Goal: Task Accomplishment & Management: Complete application form

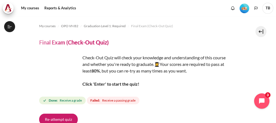
scroll to position [91, 0]
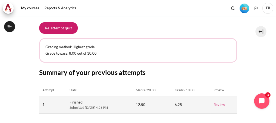
click at [223, 105] on link "Review" at bounding box center [219, 104] width 11 height 4
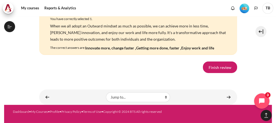
scroll to position [4115, 0]
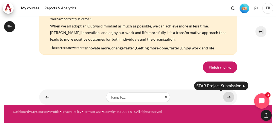
click at [226, 97] on link "Content" at bounding box center [228, 96] width 11 height 11
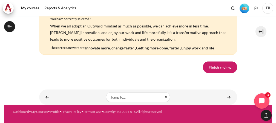
scroll to position [4115, 0]
click at [215, 69] on link "Finish review" at bounding box center [220, 66] width 34 height 11
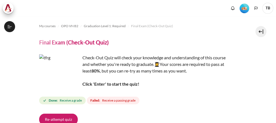
scroll to position [61, 0]
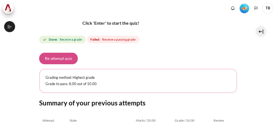
click at [66, 59] on button "Re-attempt quiz" at bounding box center [58, 58] width 39 height 11
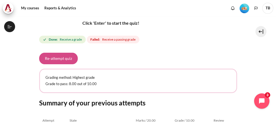
scroll to position [628, 0]
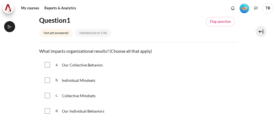
scroll to position [628, 0]
click at [48, 63] on input "Content" at bounding box center [47, 64] width 5 height 5
checkbox input "true"
click at [46, 94] on input "Content" at bounding box center [47, 95] width 5 height 5
checkbox input "true"
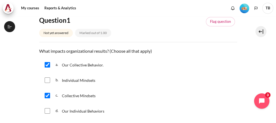
click at [47, 80] on input "Content" at bounding box center [47, 79] width 5 height 5
checkbox input "true"
click at [48, 93] on input "Content" at bounding box center [47, 95] width 5 height 5
checkbox input "false"
click at [47, 82] on div "b. Individual Mindsets" at bounding box center [138, 80] width 198 height 14
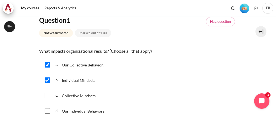
click at [47, 81] on input "Content" at bounding box center [47, 79] width 5 height 5
checkbox input "false"
click at [46, 94] on input "Content" at bounding box center [47, 95] width 5 height 5
checkbox input "true"
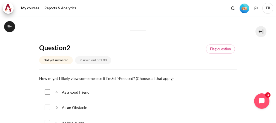
scroll to position [182, 0]
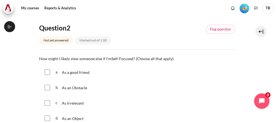
click at [48, 86] on input "Content" at bounding box center [47, 87] width 5 height 5
checkbox input "true"
click at [47, 103] on input "Content" at bounding box center [47, 102] width 5 height 5
checkbox input "true"
drag, startPoint x: 46, startPoint y: 119, endPoint x: 47, endPoint y: 117, distance: 2.9
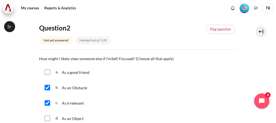
click at [47, 119] on input "Content" at bounding box center [47, 117] width 5 height 5
checkbox input "true"
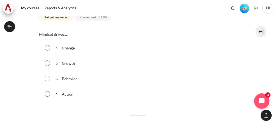
scroll to position [304, 0]
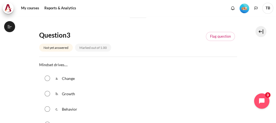
click at [47, 108] on input "Content" at bounding box center [47, 108] width 5 height 5
radio input "true"
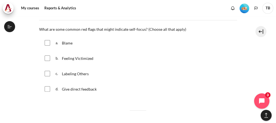
scroll to position [486, 0]
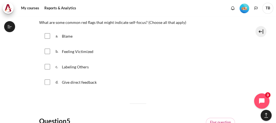
drag, startPoint x: 47, startPoint y: 66, endPoint x: 48, endPoint y: 63, distance: 3.1
click at [48, 66] on input "Content" at bounding box center [47, 66] width 5 height 5
checkbox input "true"
click at [48, 51] on input "Content" at bounding box center [47, 50] width 5 height 5
checkbox input "true"
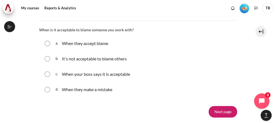
scroll to position [578, 0]
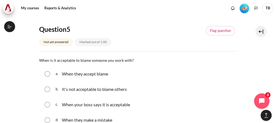
click at [49, 88] on input "Content" at bounding box center [47, 88] width 5 height 5
radio input "true"
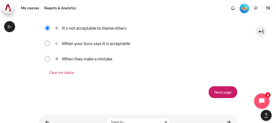
scroll to position [662, 0]
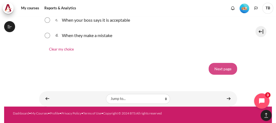
click at [209, 70] on input "Next page" at bounding box center [223, 68] width 28 height 11
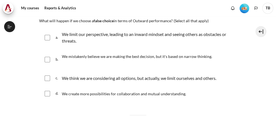
scroll to position [628, 0]
click at [50, 36] on div "a. We limit our perspective, leading to an inward mindset and seeing others as …" at bounding box center [138, 37] width 198 height 21
click at [47, 61] on div "b. We mistakenly believe we are making the best decision, but it's based on nar…" at bounding box center [138, 59] width 198 height 21
click at [47, 38] on input "Content" at bounding box center [47, 37] width 5 height 5
checkbox input "true"
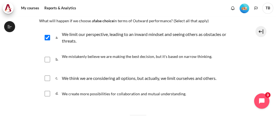
click at [48, 59] on input "Content" at bounding box center [47, 59] width 5 height 5
checkbox input "true"
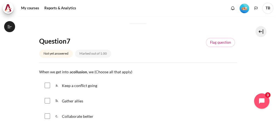
scroll to position [213, 0]
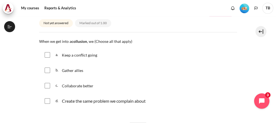
click at [49, 54] on input "Content" at bounding box center [47, 54] width 5 height 5
checkbox input "true"
click at [48, 99] on input "Content" at bounding box center [47, 100] width 5 height 5
checkbox input "true"
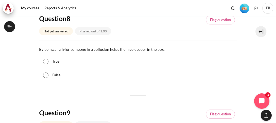
scroll to position [335, 0]
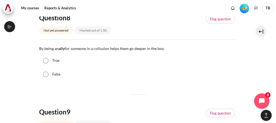
click at [47, 72] on input "False" at bounding box center [45, 73] width 5 height 5
radio input "true"
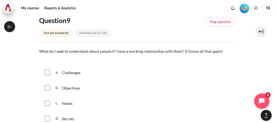
scroll to position [456, 0]
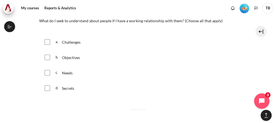
click at [48, 57] on input "Content" at bounding box center [47, 56] width 5 height 5
checkbox input "true"
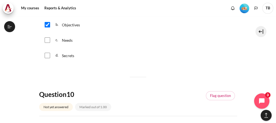
scroll to position [458, 0]
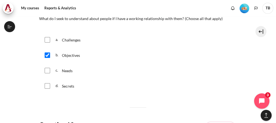
click at [47, 39] on input "Content" at bounding box center [47, 39] width 5 height 5
checkbox input "true"
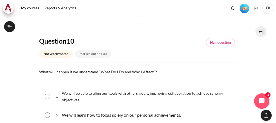
scroll to position [580, 0]
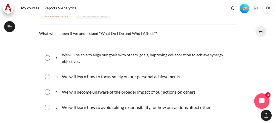
click at [51, 55] on div "a. We will be able to align our goals with others' goals, improving collaborati…" at bounding box center [138, 57] width 198 height 21
click at [47, 56] on input "Content" at bounding box center [47, 57] width 5 height 5
radio input "true"
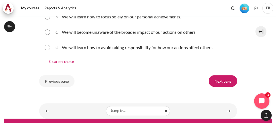
scroll to position [641, 0]
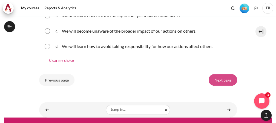
click at [220, 76] on input "Next page" at bounding box center [223, 79] width 28 height 11
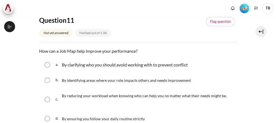
scroll to position [628, 0]
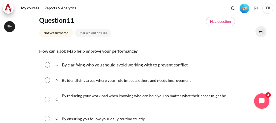
click at [47, 64] on input "Content" at bounding box center [47, 64] width 5 height 5
radio input "true"
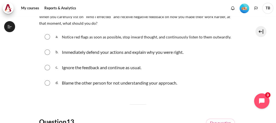
scroll to position [213, 0]
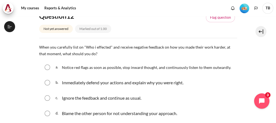
click at [47, 65] on input "Content" at bounding box center [47, 66] width 5 height 5
radio input "true"
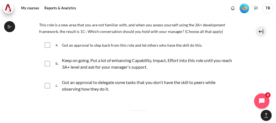
scroll to position [426, 0]
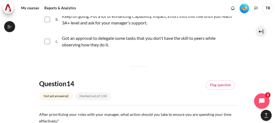
click at [48, 41] on input "Content" at bounding box center [47, 41] width 5 height 5
checkbox input "true"
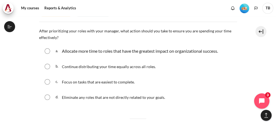
scroll to position [517, 0]
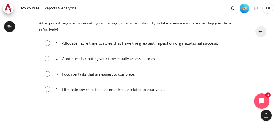
click at [47, 41] on input "Content" at bounding box center [47, 42] width 5 height 5
radio input "true"
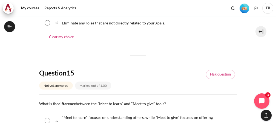
scroll to position [608, 0]
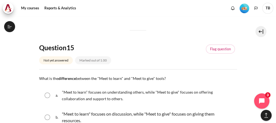
click at [48, 95] on input "Content" at bounding box center [47, 94] width 5 height 5
radio input "true"
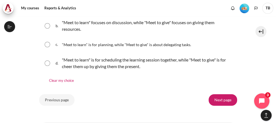
scroll to position [730, 0]
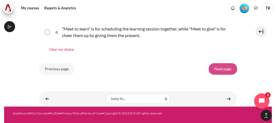
click at [222, 64] on input "Next page" at bounding box center [223, 68] width 28 height 11
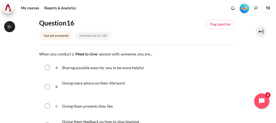
scroll to position [61, 0]
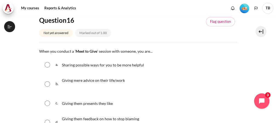
click at [50, 64] on input "Content" at bounding box center [47, 64] width 5 height 5
radio input "true"
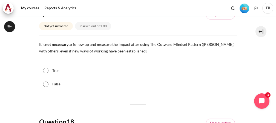
scroll to position [243, 0]
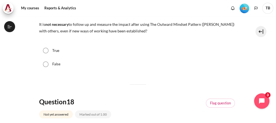
click at [47, 63] on input "False" at bounding box center [45, 63] width 5 height 5
radio input "true"
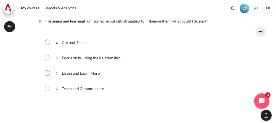
scroll to position [365, 0]
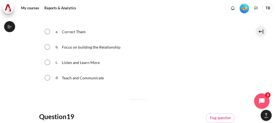
click at [46, 47] on input "Content" at bounding box center [47, 46] width 5 height 5
radio input "true"
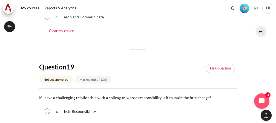
scroll to position [517, 0]
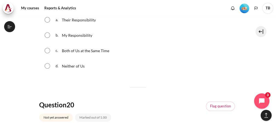
click at [48, 36] on input "Content" at bounding box center [47, 34] width 5 height 5
radio input "true"
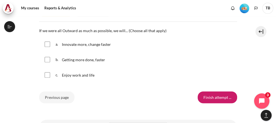
scroll to position [661, 0]
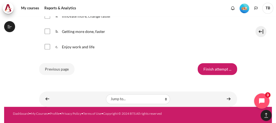
click at [67, 47] on span "Enjoy work and life" at bounding box center [78, 46] width 33 height 5
checkbox input "true"
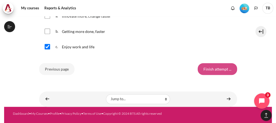
click at [220, 68] on input "Finish attempt ..." at bounding box center [217, 68] width 39 height 11
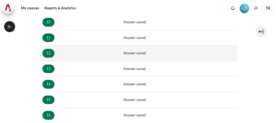
scroll to position [392, 0]
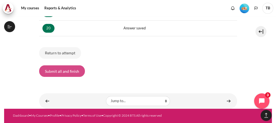
click at [63, 69] on button "Submit all and finish" at bounding box center [62, 70] width 46 height 11
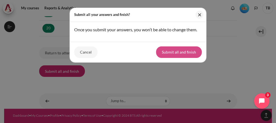
click at [188, 50] on button "Submit all and finish" at bounding box center [179, 51] width 46 height 11
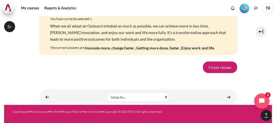
scroll to position [4131, 0]
click at [223, 70] on link "Finish review" at bounding box center [220, 66] width 34 height 11
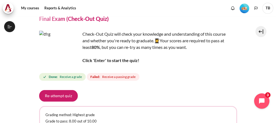
scroll to position [30, 0]
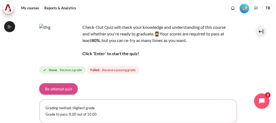
click at [56, 87] on button "Re-attempt quiz" at bounding box center [58, 88] width 39 height 11
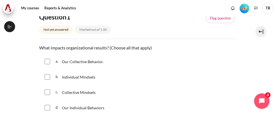
scroll to position [61, 0]
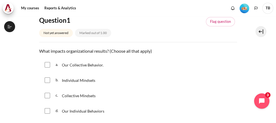
click at [49, 64] on input "Content" at bounding box center [47, 64] width 5 height 5
checkbox input "true"
click at [47, 94] on input "Content" at bounding box center [47, 95] width 5 height 5
checkbox input "true"
click at [49, 80] on input "Content" at bounding box center [47, 79] width 5 height 5
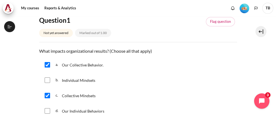
checkbox input "true"
click at [48, 94] on input "Content" at bounding box center [47, 95] width 5 height 5
checkbox input "false"
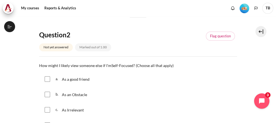
scroll to position [182, 0]
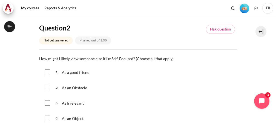
drag, startPoint x: 48, startPoint y: 84, endPoint x: 48, endPoint y: 90, distance: 6.1
click at [48, 85] on input "Content" at bounding box center [47, 87] width 5 height 5
checkbox input "true"
click at [49, 99] on div "c. As Irrelevant" at bounding box center [138, 103] width 198 height 14
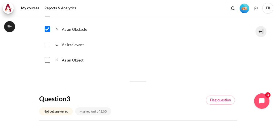
scroll to position [243, 0]
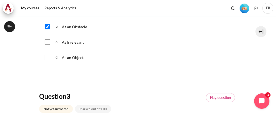
click at [49, 57] on input "Content" at bounding box center [47, 56] width 5 height 5
checkbox input "true"
click at [47, 42] on input "Content" at bounding box center [47, 41] width 5 height 5
checkbox input "true"
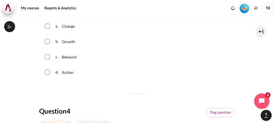
scroll to position [365, 0]
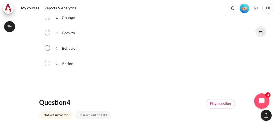
click at [48, 46] on input "Content" at bounding box center [47, 47] width 5 height 5
radio input "true"
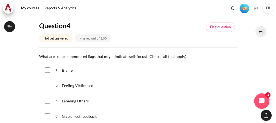
scroll to position [456, 0]
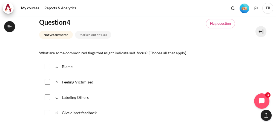
drag, startPoint x: 50, startPoint y: 65, endPoint x: 48, endPoint y: 84, distance: 19.0
click at [50, 65] on div "a. Blame" at bounding box center [138, 66] width 198 height 14
click at [47, 81] on input "Content" at bounding box center [47, 81] width 5 height 5
checkbox input "true"
click at [47, 68] on div "a. Blame" at bounding box center [138, 66] width 198 height 14
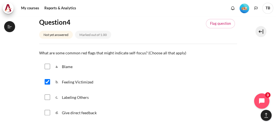
click at [47, 66] on input "Content" at bounding box center [47, 66] width 5 height 5
checkbox input "true"
drag, startPoint x: 49, startPoint y: 97, endPoint x: 62, endPoint y: 82, distance: 19.4
click at [49, 96] on input "Content" at bounding box center [47, 96] width 5 height 5
checkbox input "true"
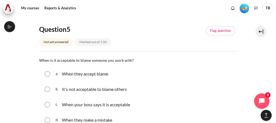
scroll to position [608, 0]
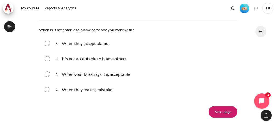
drag, startPoint x: 47, startPoint y: 57, endPoint x: 60, endPoint y: 55, distance: 13.9
click at [47, 57] on input "Content" at bounding box center [47, 58] width 5 height 5
radio input "true"
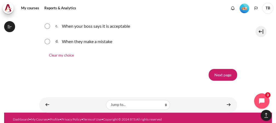
scroll to position [662, 0]
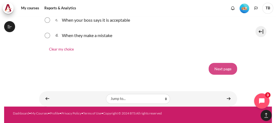
click at [214, 65] on input "Next page" at bounding box center [223, 68] width 28 height 11
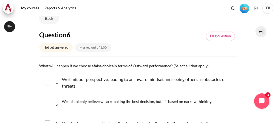
scroll to position [61, 0]
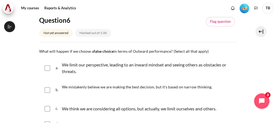
click at [49, 65] on input "Content" at bounding box center [47, 67] width 5 height 5
checkbox input "true"
drag, startPoint x: 49, startPoint y: 108, endPoint x: 46, endPoint y: 91, distance: 16.5
click at [49, 107] on input "Content" at bounding box center [47, 108] width 5 height 5
checkbox input "true"
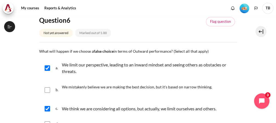
click at [48, 88] on input "Content" at bounding box center [47, 89] width 5 height 5
checkbox input "true"
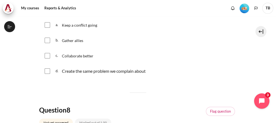
scroll to position [243, 0]
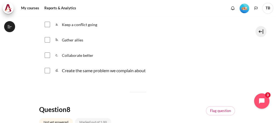
click at [50, 39] on div "b. Gather allies" at bounding box center [138, 40] width 198 height 14
click at [48, 25] on input "Content" at bounding box center [47, 24] width 5 height 5
checkbox input "true"
drag, startPoint x: 47, startPoint y: 37, endPoint x: 49, endPoint y: 46, distance: 8.9
click at [47, 37] on input "Content" at bounding box center [47, 39] width 5 height 5
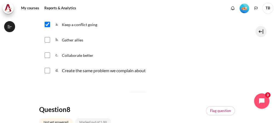
checkbox input "true"
click at [47, 69] on input "Content" at bounding box center [47, 70] width 5 height 5
checkbox input "true"
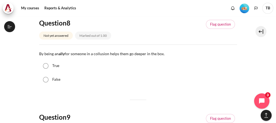
scroll to position [335, 0]
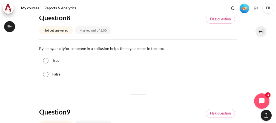
click at [47, 58] on input "True" at bounding box center [45, 60] width 5 height 5
radio input "true"
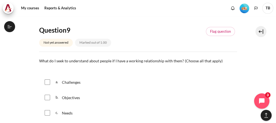
scroll to position [426, 0]
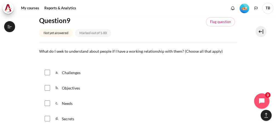
click at [50, 73] on div "a. Challenges" at bounding box center [138, 72] width 198 height 14
click at [49, 75] on div "a. Challenges" at bounding box center [138, 72] width 198 height 14
click at [48, 73] on input "Content" at bounding box center [47, 72] width 5 height 5
checkbox input "true"
click at [48, 86] on input "Content" at bounding box center [47, 87] width 5 height 5
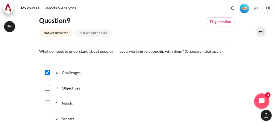
checkbox input "true"
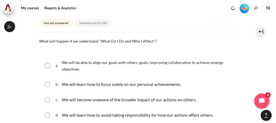
scroll to position [578, 0]
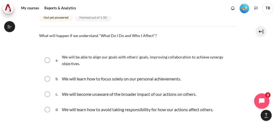
click at [47, 59] on input "Content" at bounding box center [47, 59] width 5 height 5
radio input "true"
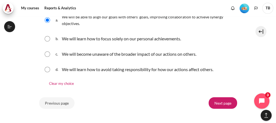
scroll to position [652, 0]
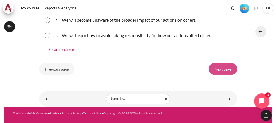
click at [220, 72] on input "Next page" at bounding box center [223, 68] width 28 height 11
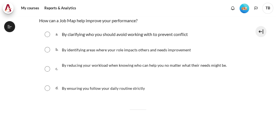
scroll to position [628, 0]
click at [47, 49] on input "Content" at bounding box center [47, 49] width 5 height 5
radio input "true"
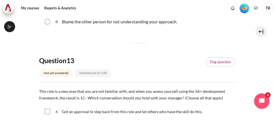
scroll to position [243, 0]
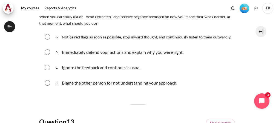
click at [46, 36] on input "Content" at bounding box center [47, 36] width 5 height 5
radio input "true"
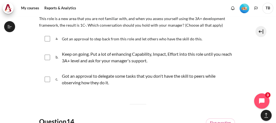
scroll to position [395, 0]
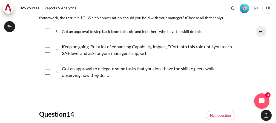
click at [47, 31] on input "Content" at bounding box center [47, 30] width 5 height 5
checkbox input "true"
click at [48, 48] on input "Content" at bounding box center [47, 49] width 5 height 5
checkbox input "true"
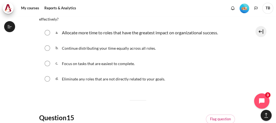
scroll to position [517, 0]
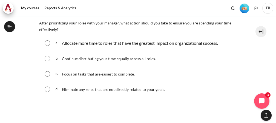
click at [48, 43] on input "Content" at bounding box center [47, 42] width 5 height 5
radio input "true"
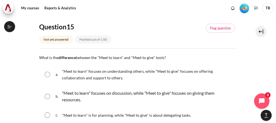
scroll to position [639, 0]
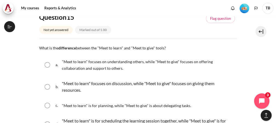
click at [49, 63] on input "Content" at bounding box center [47, 64] width 5 height 5
radio input "true"
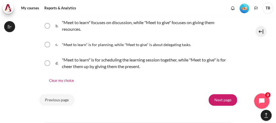
scroll to position [730, 0]
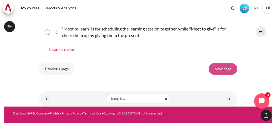
click at [216, 65] on input "Next page" at bounding box center [223, 68] width 28 height 11
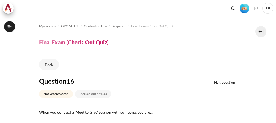
scroll to position [91, 0]
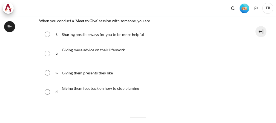
click at [48, 34] on input "Content" at bounding box center [47, 33] width 5 height 5
radio input "true"
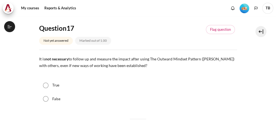
scroll to position [243, 0]
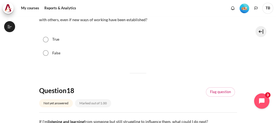
click at [45, 51] on input "False" at bounding box center [45, 52] width 5 height 5
radio input "true"
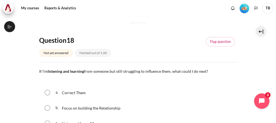
scroll to position [304, 0]
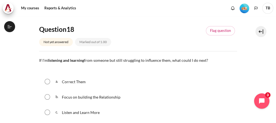
click at [50, 96] on input "Content" at bounding box center [47, 96] width 5 height 5
radio input "true"
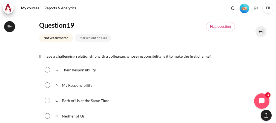
scroll to position [486, 0]
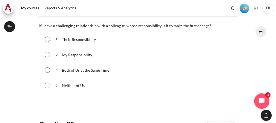
click at [48, 55] on input "Content" at bounding box center [47, 54] width 5 height 5
radio input "true"
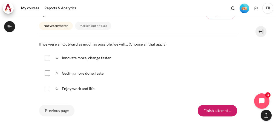
scroll to position [639, 0]
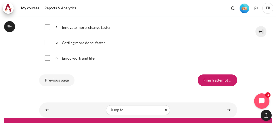
drag, startPoint x: 47, startPoint y: 56, endPoint x: 48, endPoint y: 45, distance: 11.2
click at [47, 56] on input "Content" at bounding box center [47, 57] width 5 height 5
checkbox input "true"
click at [49, 43] on input "Content" at bounding box center [47, 42] width 5 height 5
checkbox input "true"
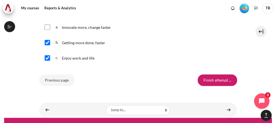
click at [49, 29] on div "a. Innovate more, change faster" at bounding box center [138, 27] width 198 height 14
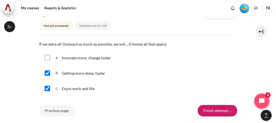
click at [49, 55] on input "Content" at bounding box center [47, 57] width 5 height 5
checkbox input "true"
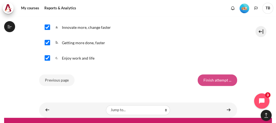
click at [220, 77] on input "Finish attempt ..." at bounding box center [217, 79] width 39 height 11
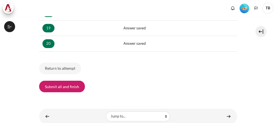
scroll to position [392, 0]
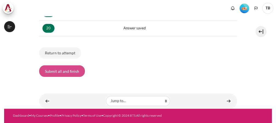
click at [70, 65] on button "Submit all and finish" at bounding box center [62, 70] width 46 height 11
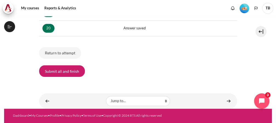
scroll to position [628, 0]
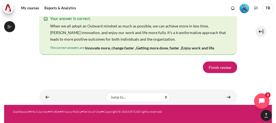
scroll to position [4111, 0]
click at [216, 69] on link "Finish review" at bounding box center [220, 66] width 34 height 11
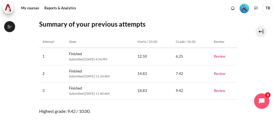
scroll to position [179, 0]
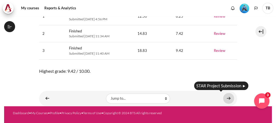
click at [228, 97] on link "Content" at bounding box center [228, 98] width 11 height 11
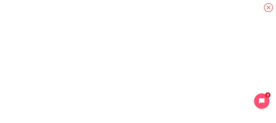
scroll to position [76, 0]
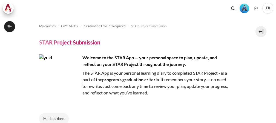
scroll to position [119, 0]
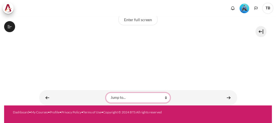
click at [163, 97] on select "Jump to... Getting Started with Our 'Smart-Learning' Platform Why Outward Perfo…" at bounding box center [138, 98] width 64 height 10
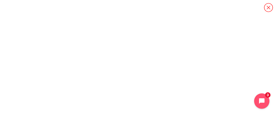
scroll to position [635, 0]
select select "/mod/feedback/view.php?id=18647&forceview=1"
click at [106, 93] on select "Jump to... Getting Started with Our 'Smart-Learning' Platform Why Outward Perfo…" at bounding box center [138, 98] width 64 height 10
